Goal: Find specific page/section: Find specific page/section

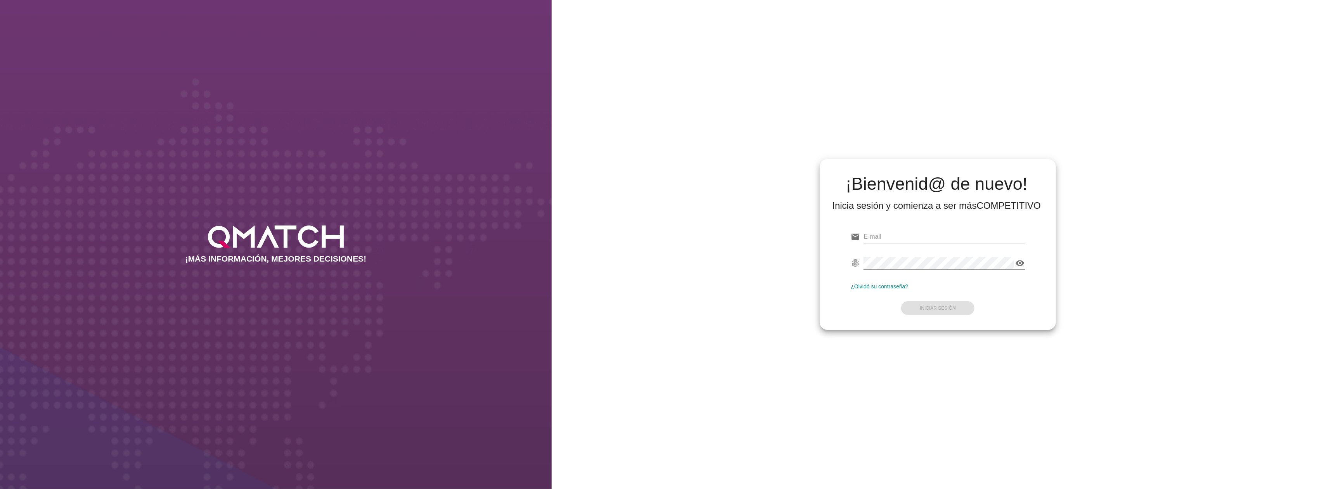
click at [955, 233] on input "email" at bounding box center [943, 236] width 161 height 12
type input "[EMAIL_ADDRESS][DOMAIN_NAME]"
click at [944, 307] on strong "Iniciar Sesión" at bounding box center [937, 307] width 36 height 5
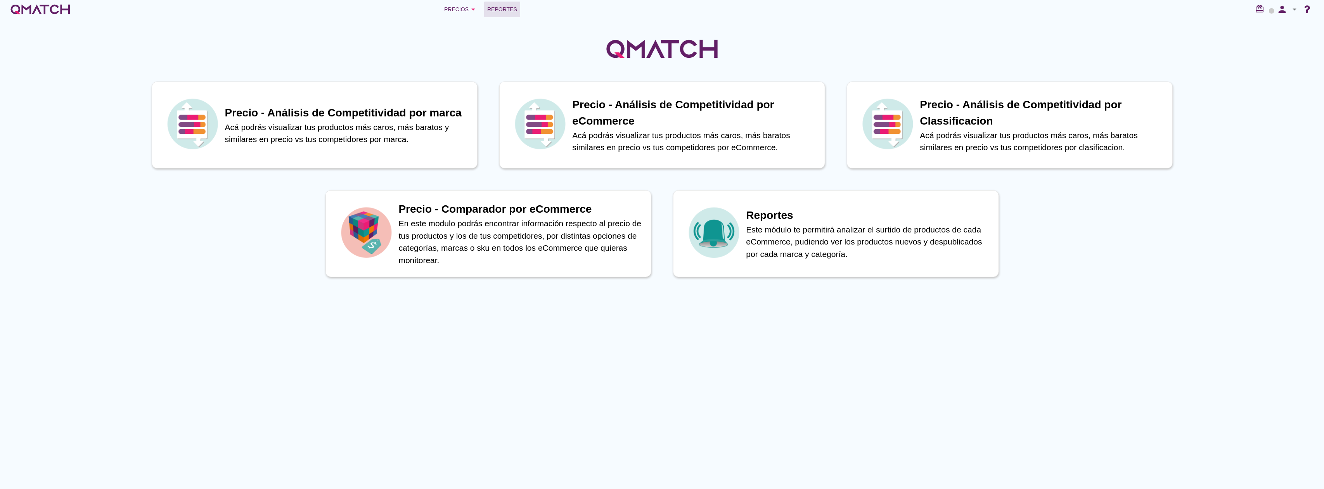
click at [498, 7] on span "Reportes" at bounding box center [502, 9] width 30 height 9
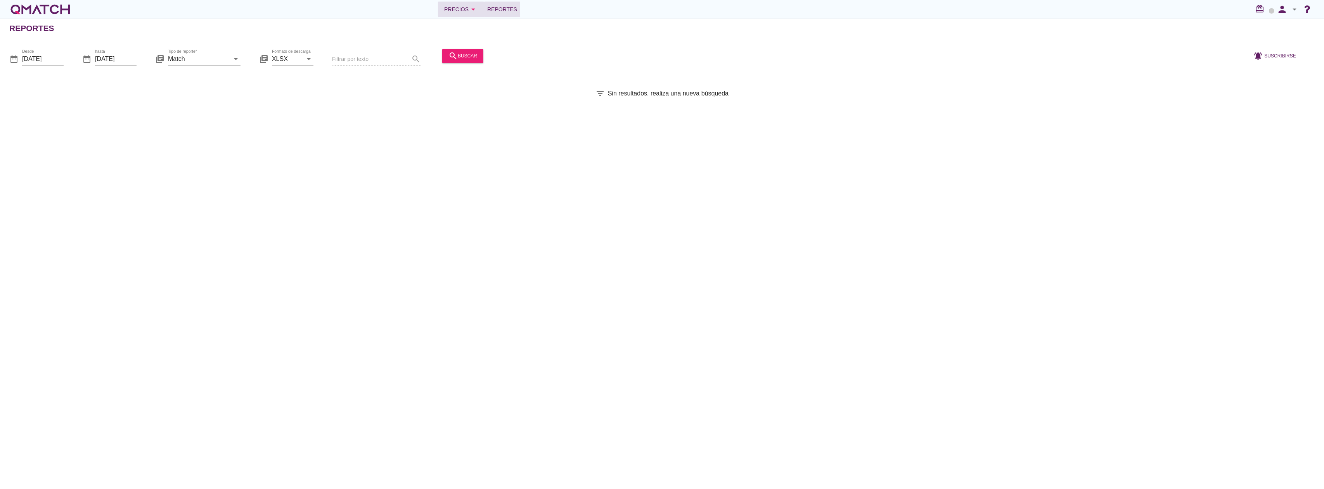
click at [464, 6] on div "Precios arrow_drop_down" at bounding box center [461, 9] width 34 height 9
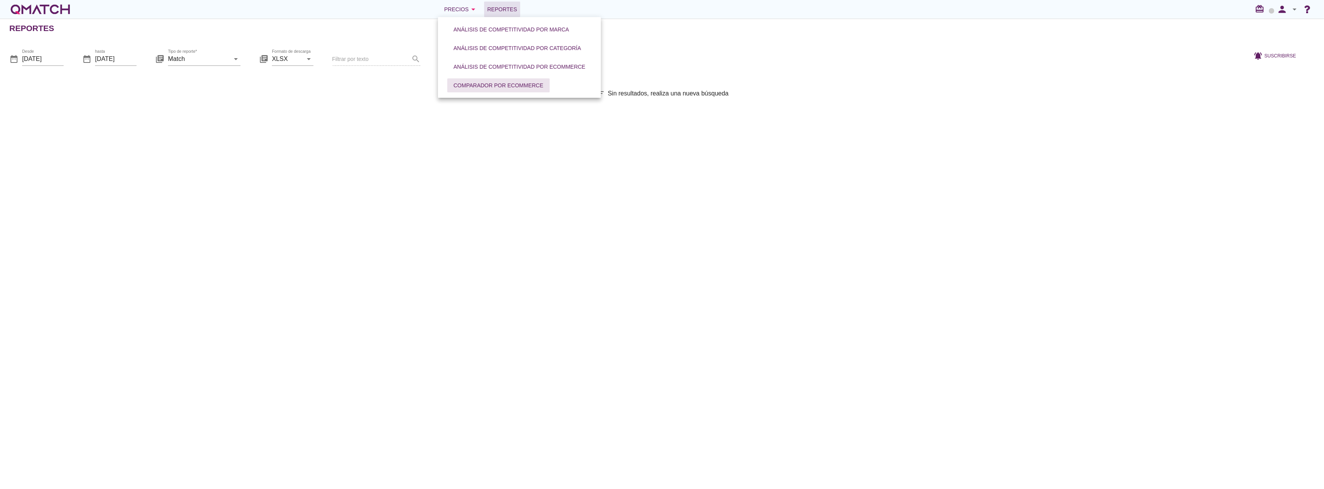
click at [464, 83] on div "Comparador por eCommerce" at bounding box center [498, 85] width 90 height 8
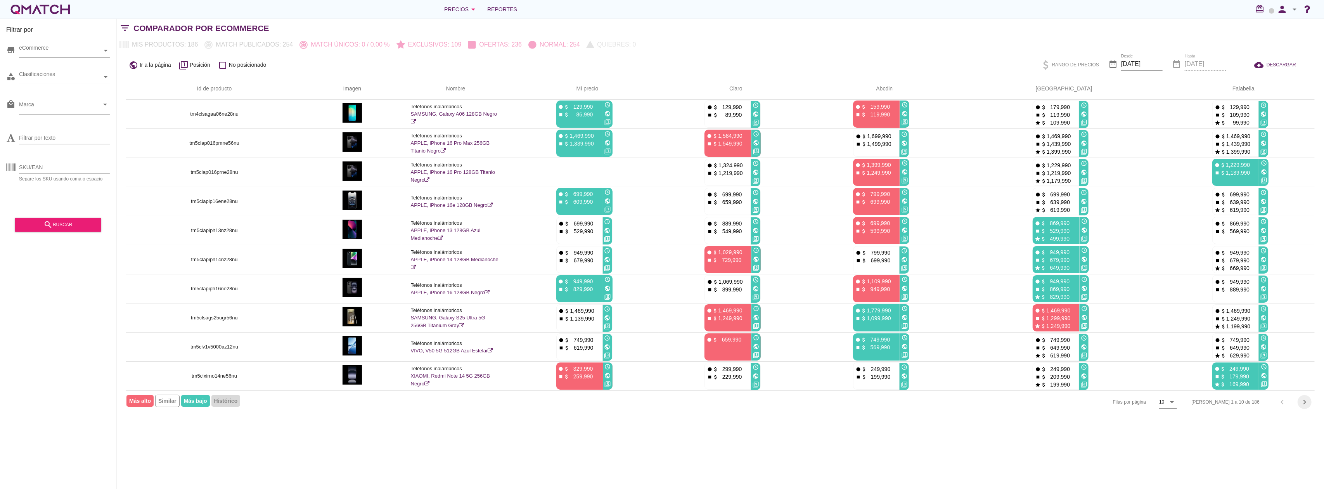
click at [1301, 401] on icon "chevron_right" at bounding box center [1303, 401] width 9 height 9
